Goal: Check status: Check status

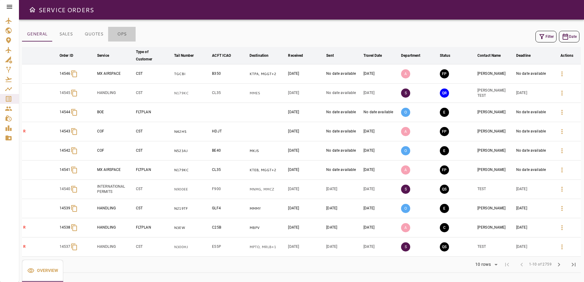
click at [120, 33] on button "OPS" at bounding box center [121, 34] width 27 height 15
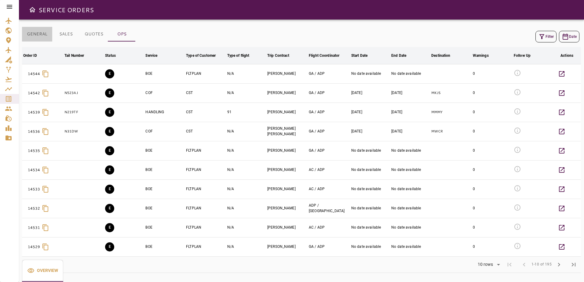
click at [39, 36] on button "GENERAL" at bounding box center [37, 34] width 30 height 15
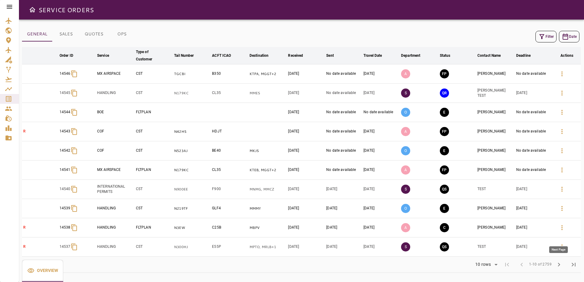
click at [558, 261] on button "chevron_right" at bounding box center [559, 265] width 15 height 15
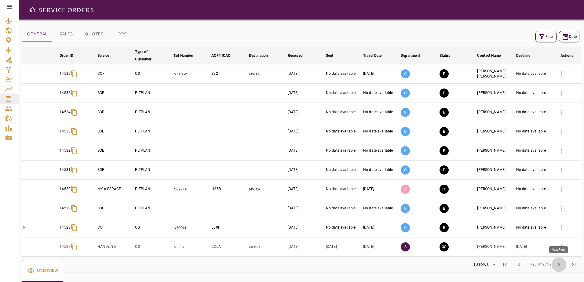
click at [558, 261] on button "chevron_right" at bounding box center [559, 265] width 15 height 15
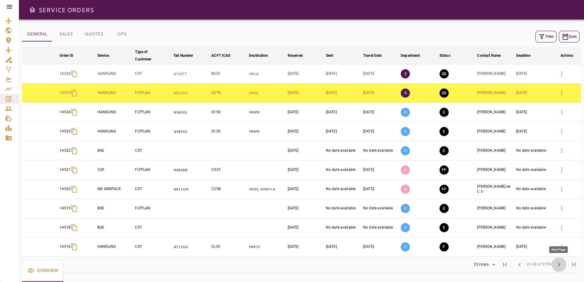
click at [558, 261] on button "chevron_right" at bounding box center [559, 265] width 15 height 15
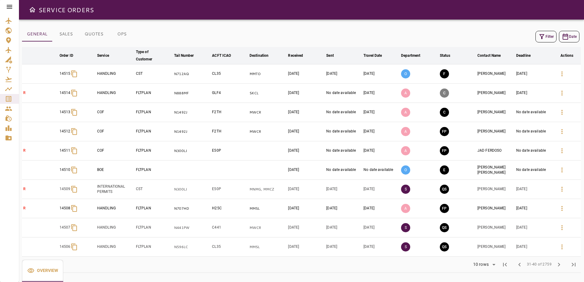
click at [44, 43] on div "Filter Date" at bounding box center [301, 36] width 559 height 15
click at [43, 34] on button "GENERAL" at bounding box center [37, 34] width 30 height 15
click at [43, 35] on button "GENERAL" at bounding box center [37, 34] width 30 height 15
click at [525, 265] on button "chevron_left" at bounding box center [519, 265] width 15 height 15
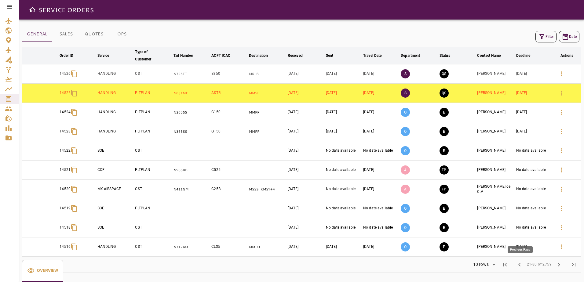
click at [523, 266] on span "chevron_left" at bounding box center [519, 264] width 7 height 7
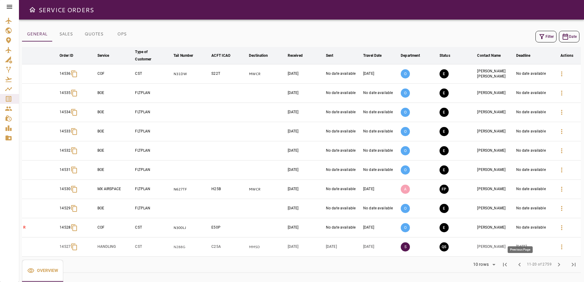
click at [523, 266] on span "chevron_left" at bounding box center [519, 264] width 7 height 7
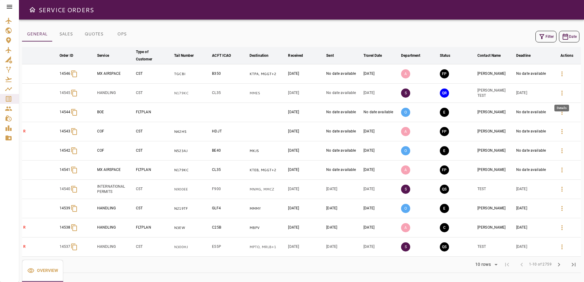
click at [563, 93] on icon "button" at bounding box center [561, 93] width 7 height 7
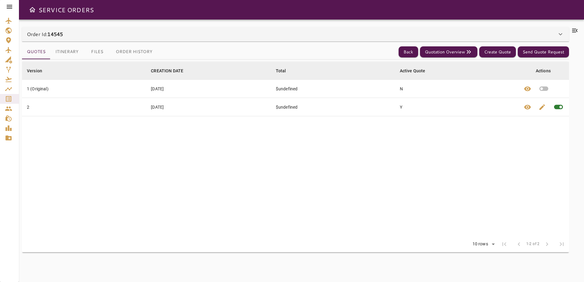
click at [75, 52] on button "Itinerary" at bounding box center [66, 52] width 33 height 15
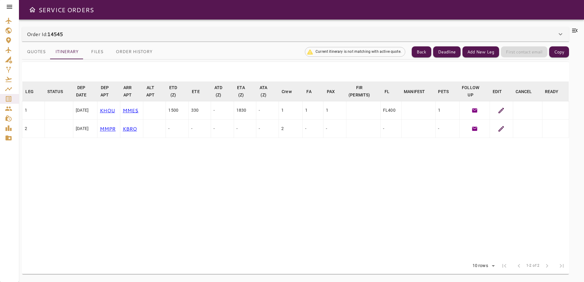
click at [532, 112] on td at bounding box center [527, 110] width 29 height 18
click at [503, 111] on icon at bounding box center [501, 110] width 7 height 7
